Goal: Information Seeking & Learning: Understand process/instructions

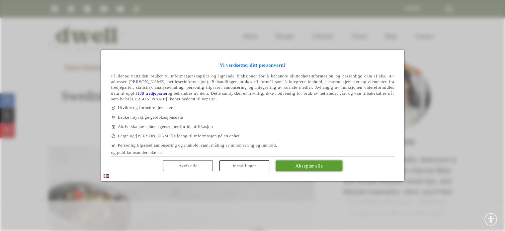
click at [310, 164] on span "Aksepter alle" at bounding box center [309, 165] width 28 height 5
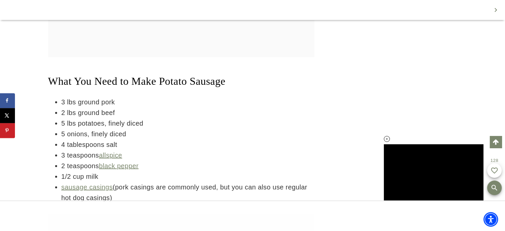
scroll to position [1655, 0]
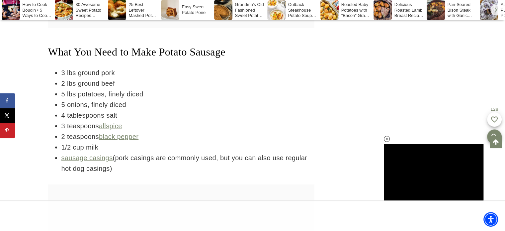
drag, startPoint x: 340, startPoint y: 26, endPoint x: 253, endPoint y: 98, distance: 112.8
click at [253, 98] on li "5 lbs potatoes, finely diced" at bounding box center [187, 94] width 253 height 11
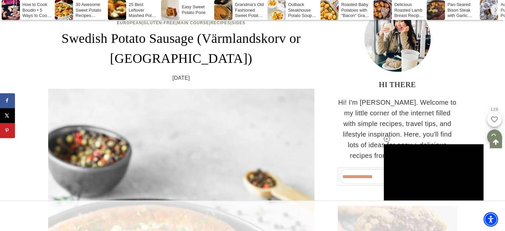
scroll to position [29, 0]
